Goal: Task Accomplishment & Management: Complete application form

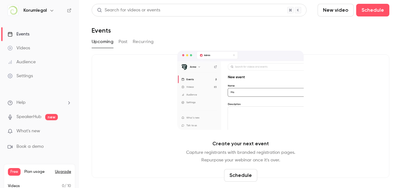
scroll to position [29, 0]
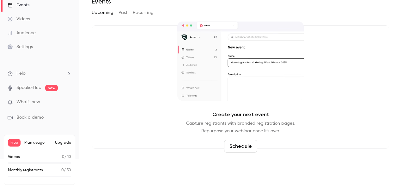
click at [41, 34] on link "Audience" at bounding box center [39, 33] width 79 height 14
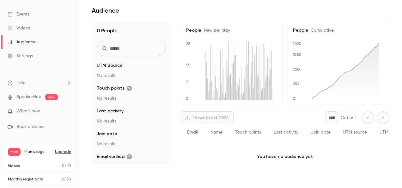
scroll to position [29, 0]
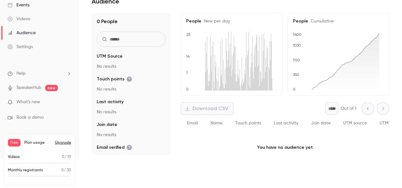
click at [44, 103] on p "What's new" at bounding box center [35, 102] width 54 height 7
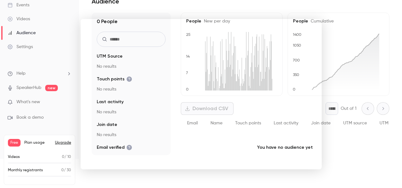
click at [45, 90] on div at bounding box center [201, 94] width 402 height 188
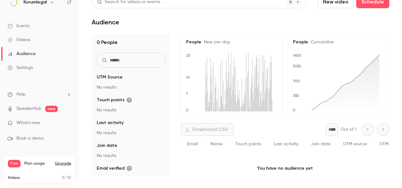
scroll to position [0, 0]
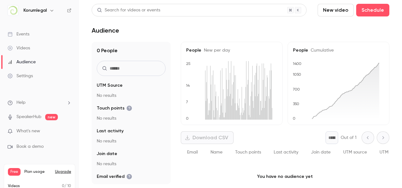
click at [22, 35] on div "Events" at bounding box center [19, 34] width 22 height 6
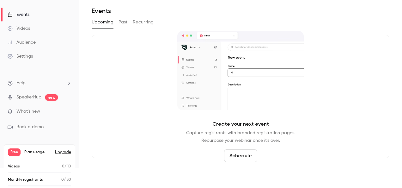
scroll to position [29, 0]
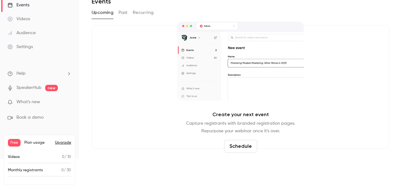
click at [239, 143] on button "Schedule" at bounding box center [240, 146] width 33 height 13
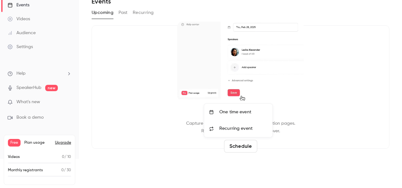
click at [232, 109] on div "One time event" at bounding box center [243, 112] width 48 height 6
